Goal: Transaction & Acquisition: Purchase product/service

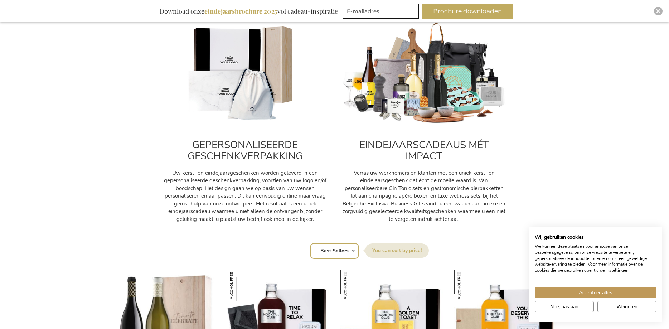
scroll to position [402, 0]
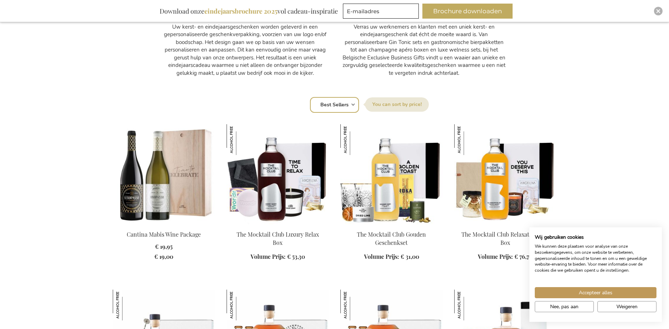
click at [310, 97] on select "Positie Best Sellers Meest bekeken Nieuw Biggest Saving Price: low to high Pric…" at bounding box center [334, 105] width 49 height 16
select select "price_asc"
click option "Price: low to high" at bounding box center [0, 0] width 0 height 0
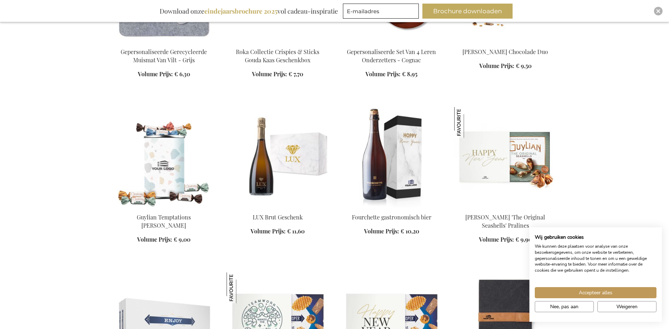
scroll to position [804, 0]
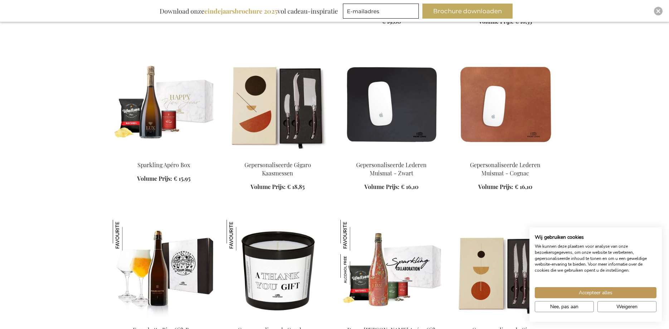
scroll to position [1388, 0]
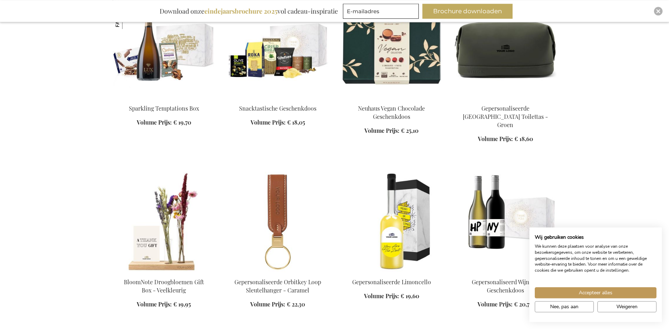
scroll to position [1717, 0]
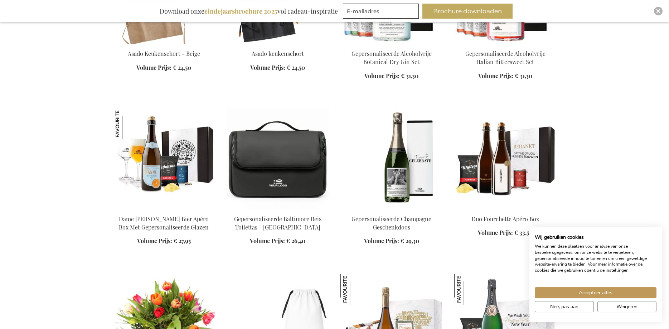
scroll to position [2995, 0]
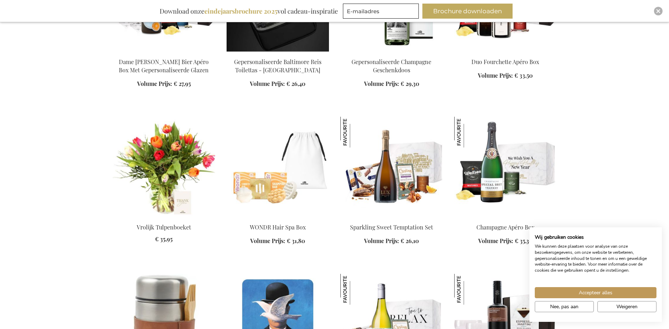
scroll to position [2922, 0]
